Goal: Task Accomplishment & Management: Manage account settings

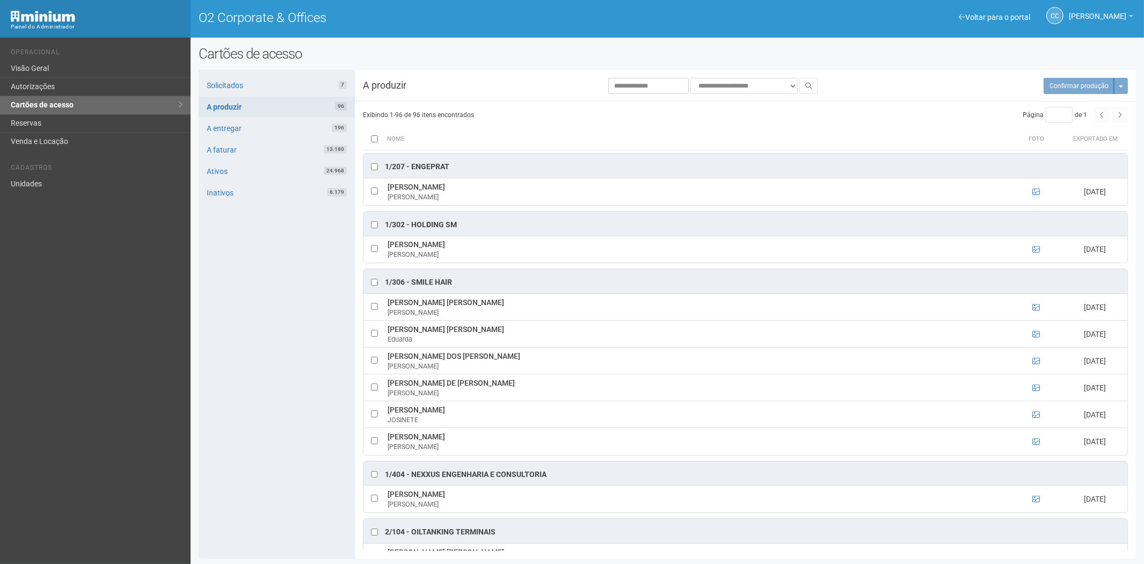
scroll to position [1551, 0]
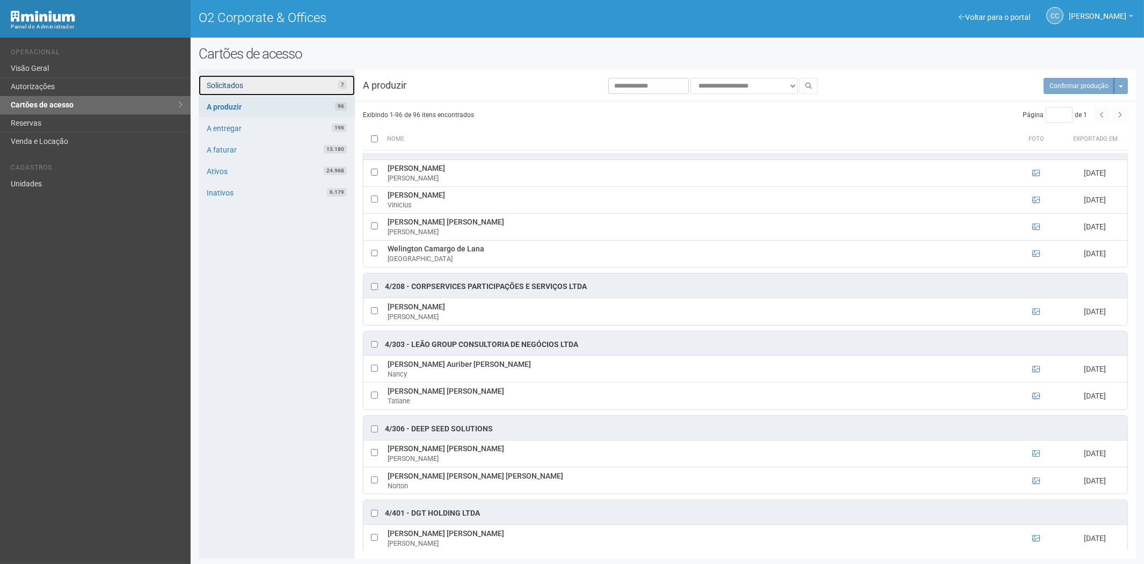
click at [271, 82] on link "Solicitados 7" at bounding box center [277, 85] width 156 height 20
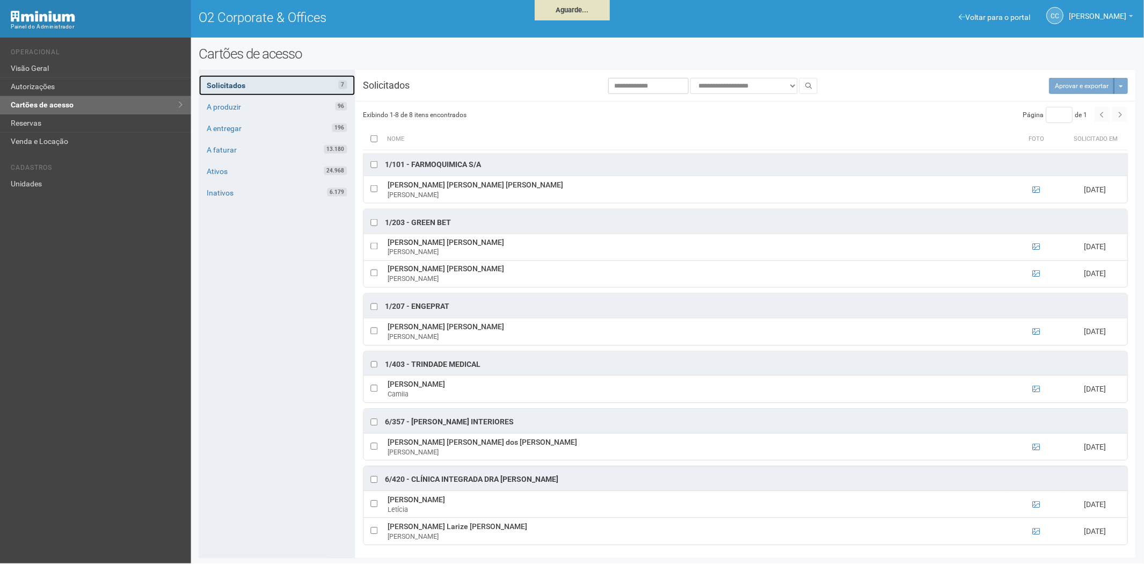
scroll to position [5, 0]
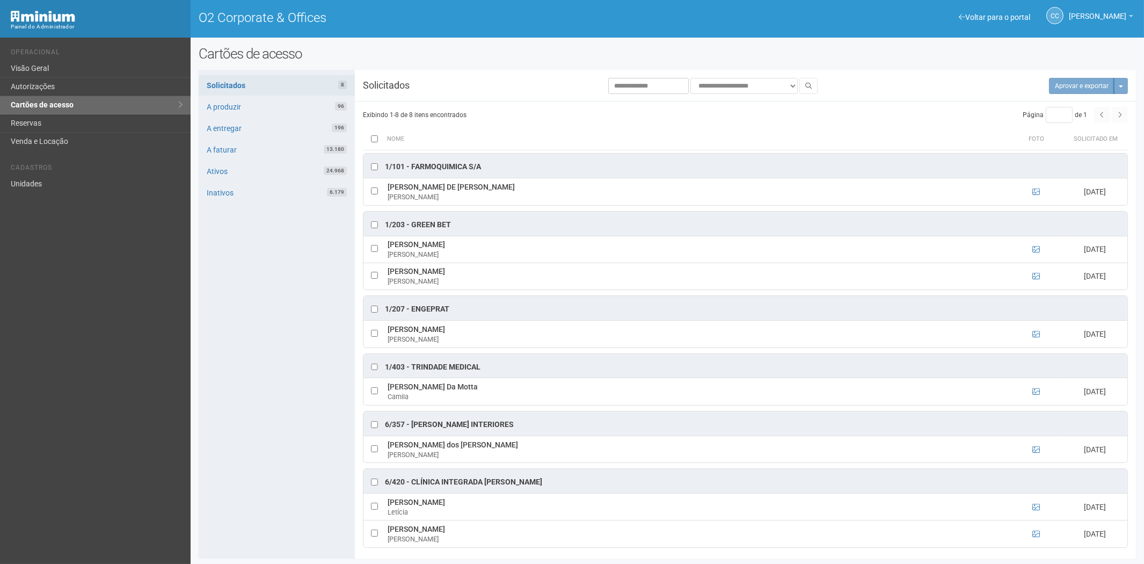
scroll to position [5, 0]
click at [1036, 447] on icon at bounding box center [1036, 447] width 8 height 8
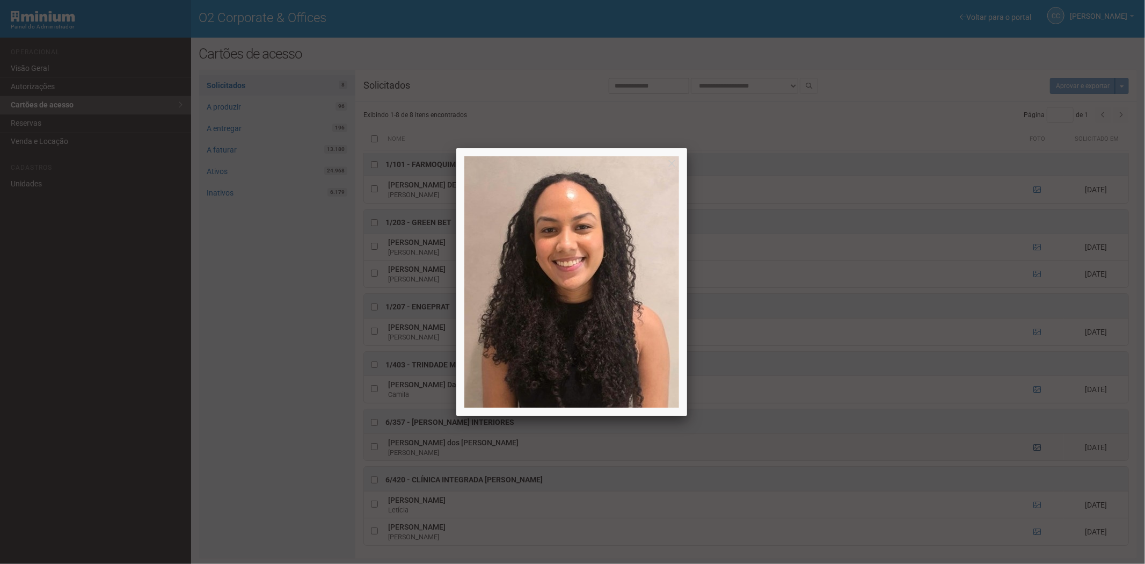
click at [1036, 447] on div at bounding box center [572, 282] width 1145 height 564
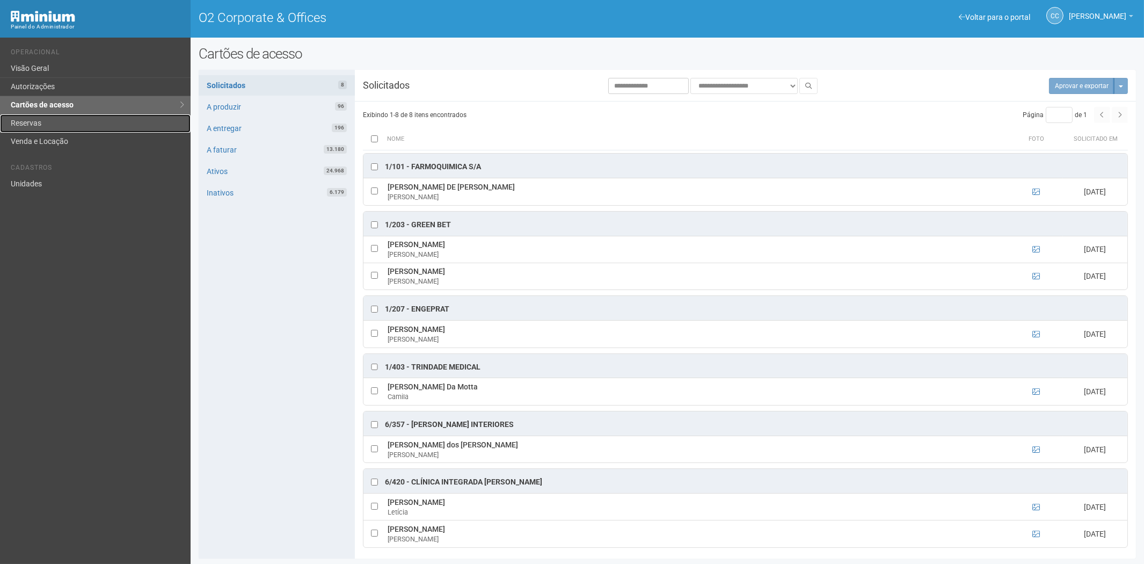
click at [30, 125] on link "Reservas" at bounding box center [95, 123] width 191 height 18
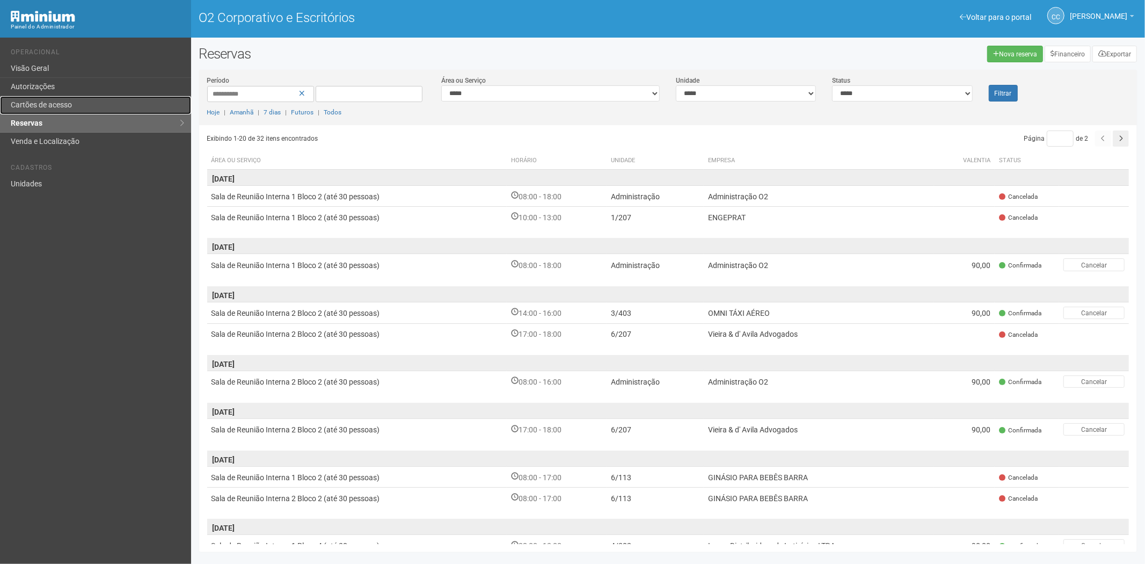
click at [52, 98] on link "Cartões de acesso" at bounding box center [95, 105] width 191 height 18
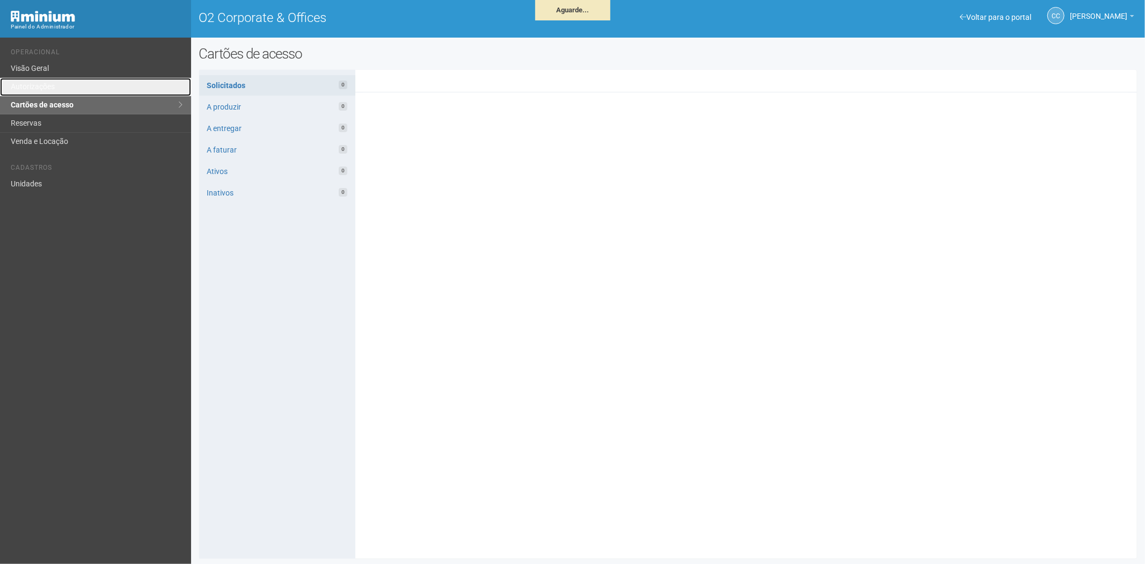
click at [58, 79] on link "Autorizações" at bounding box center [95, 87] width 191 height 18
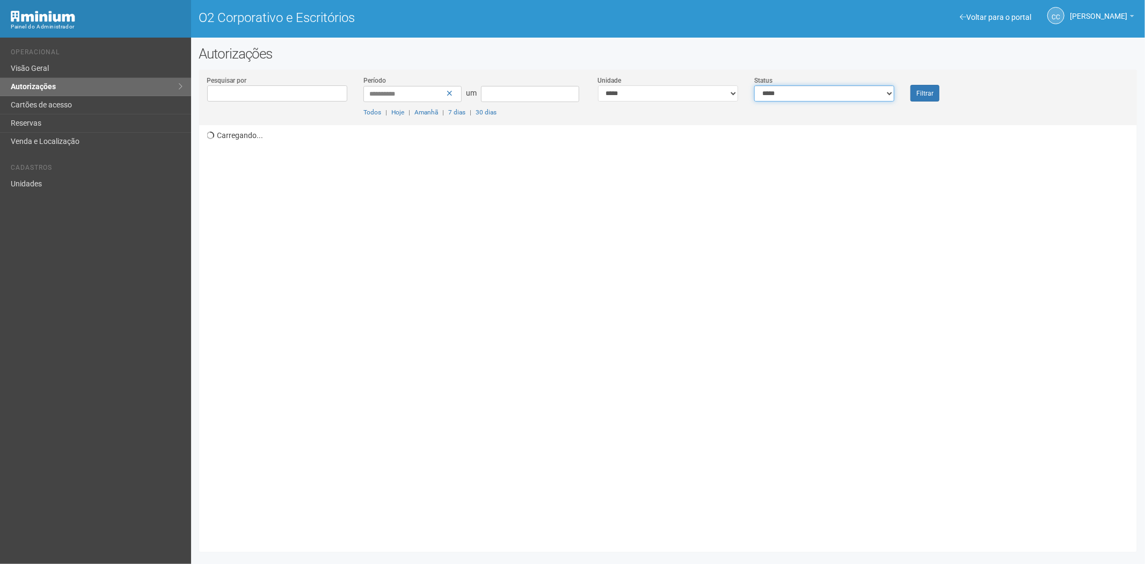
drag, startPoint x: 803, startPoint y: 94, endPoint x: 797, endPoint y: 100, distance: 8.0
click at [803, 94] on select "**********" at bounding box center [824, 93] width 140 height 16
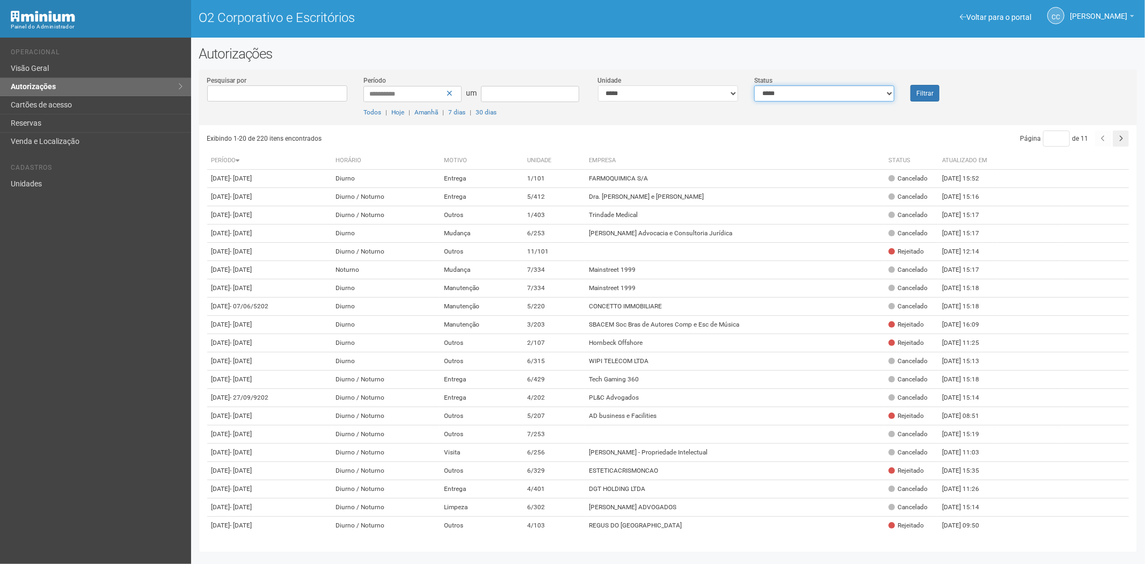
select select "*"
click at [754, 85] on select "**********" at bounding box center [824, 93] width 140 height 16
click at [919, 86] on button "Filtrar" at bounding box center [925, 93] width 29 height 17
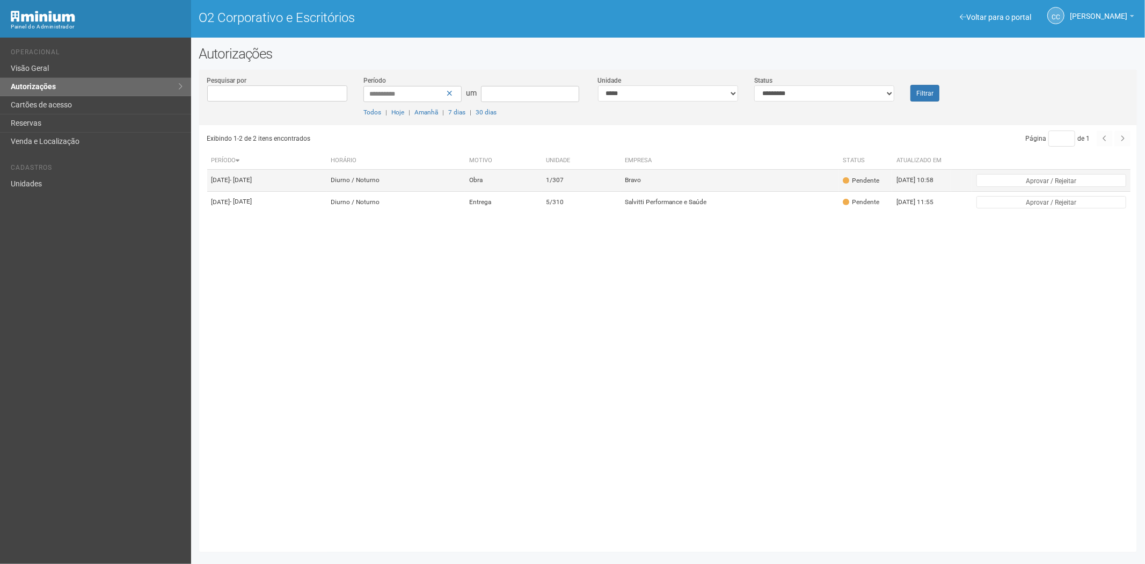
click at [542, 184] on td "Obra" at bounding box center [503, 180] width 77 height 21
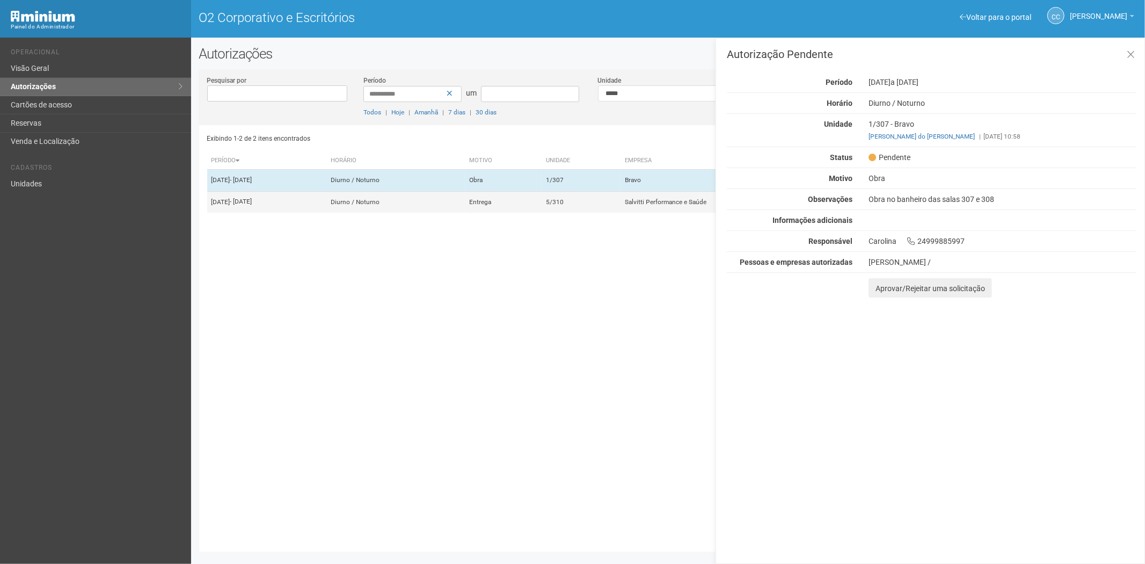
click at [542, 213] on td "Entrega" at bounding box center [503, 201] width 77 height 21
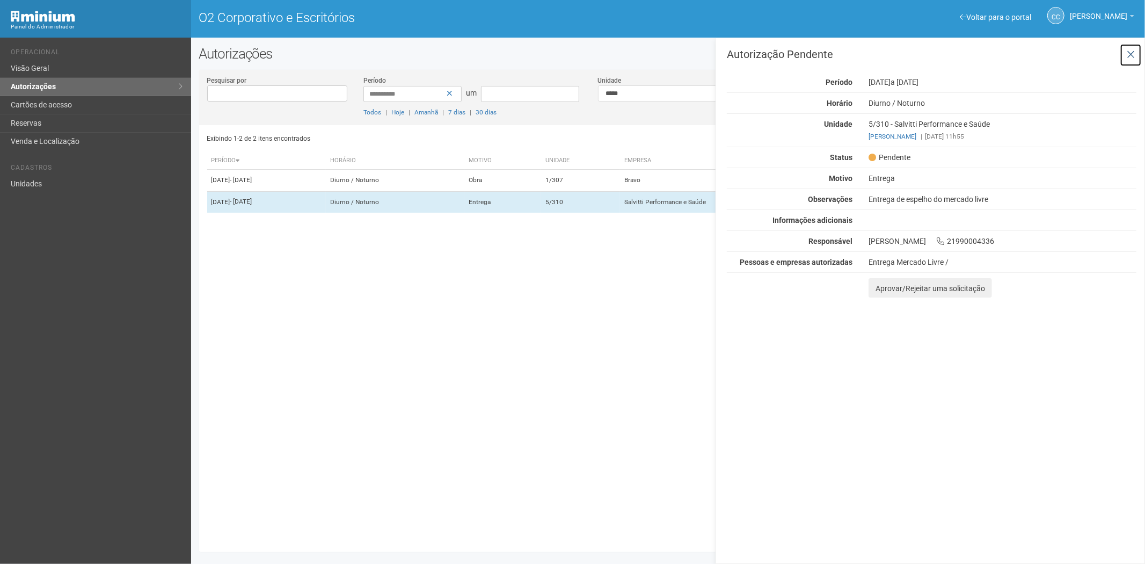
click at [1131, 53] on icon at bounding box center [1131, 54] width 8 height 11
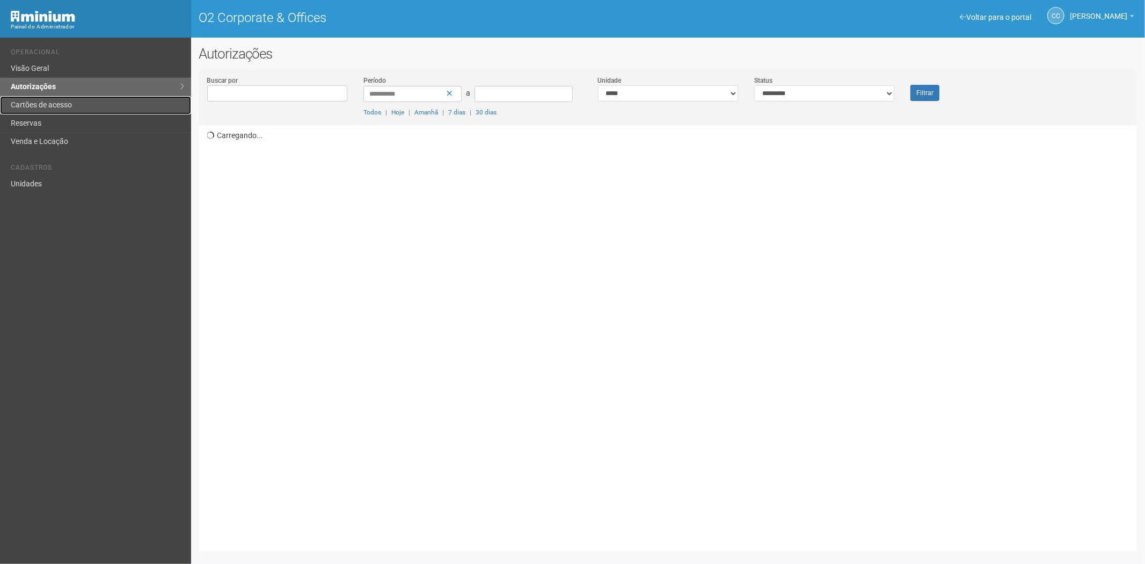
click at [37, 106] on link "Cartões de acesso" at bounding box center [95, 105] width 191 height 18
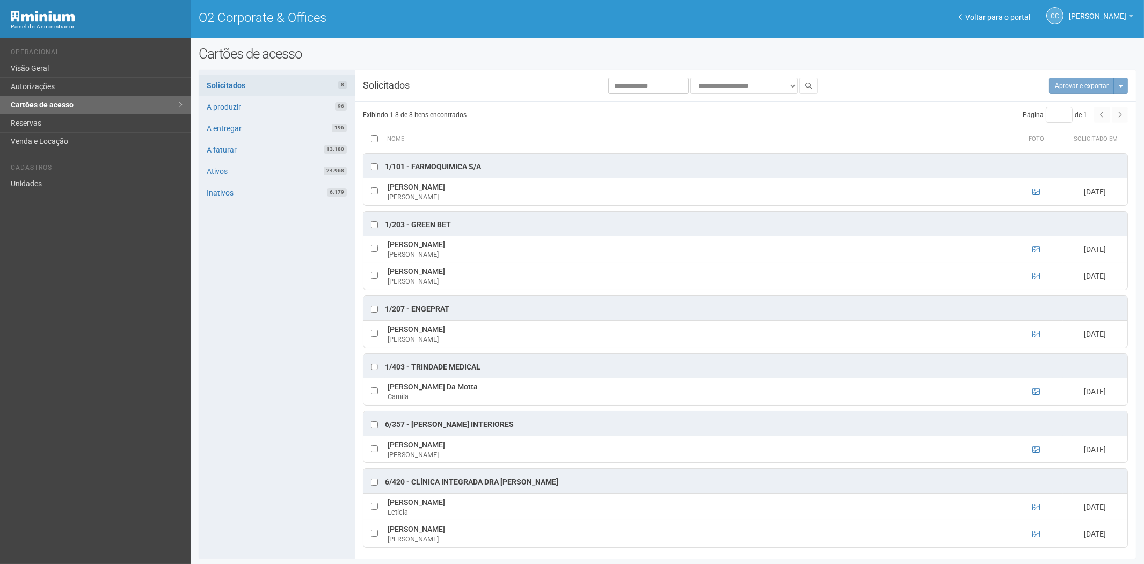
click at [259, 442] on div "Solicitados 8 A produzir 96 A entregar 196 A faturar 13.180 Ativos 24.968 Inati…" at bounding box center [277, 314] width 156 height 489
click at [104, 378] on div "Voltar para o portal Operacional Visão Geral Autorizações Cartões de acesso Res…" at bounding box center [95, 301] width 191 height 526
